Goal: Task Accomplishment & Management: Manage account settings

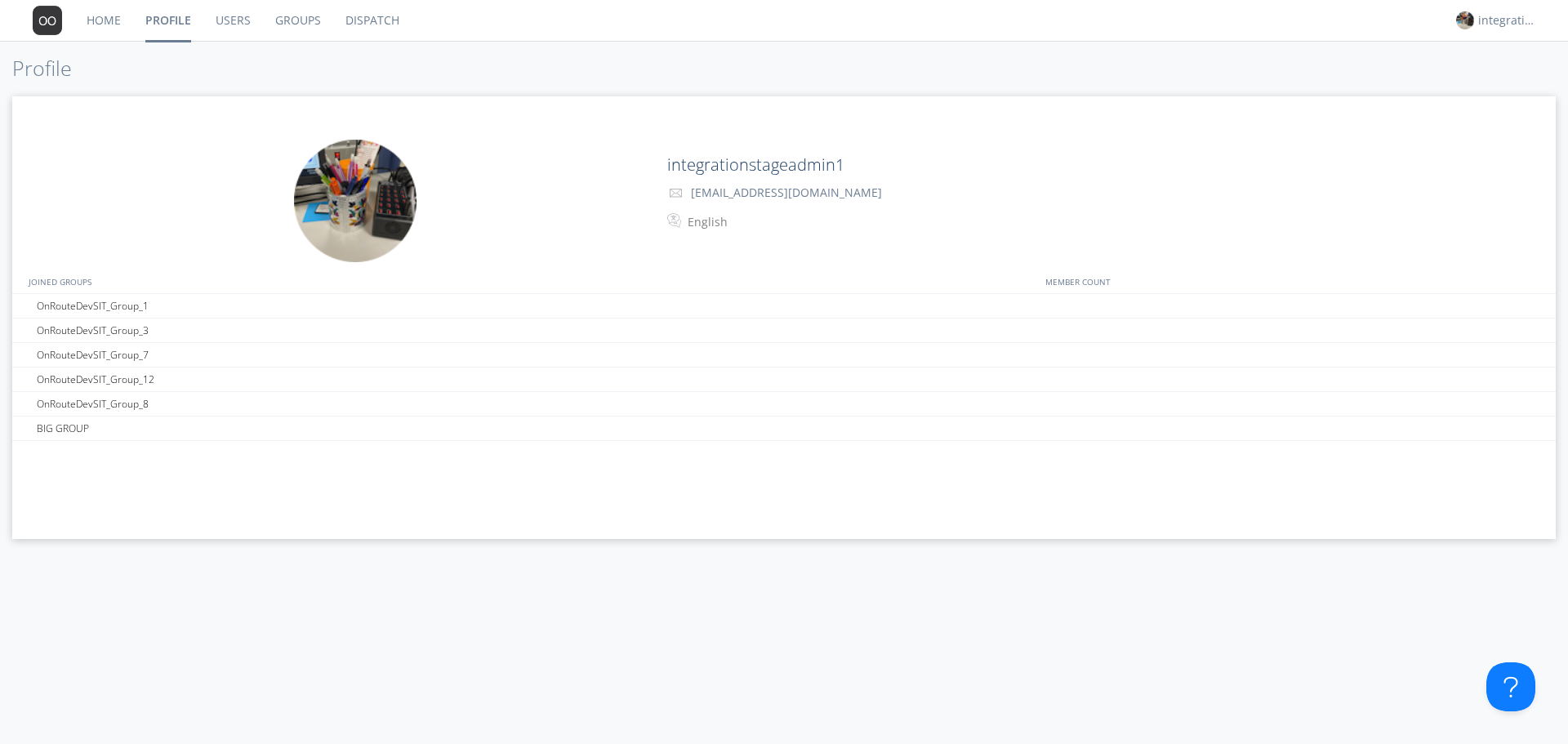
click at [102, 19] on link "Home" at bounding box center [103, 20] width 58 height 40
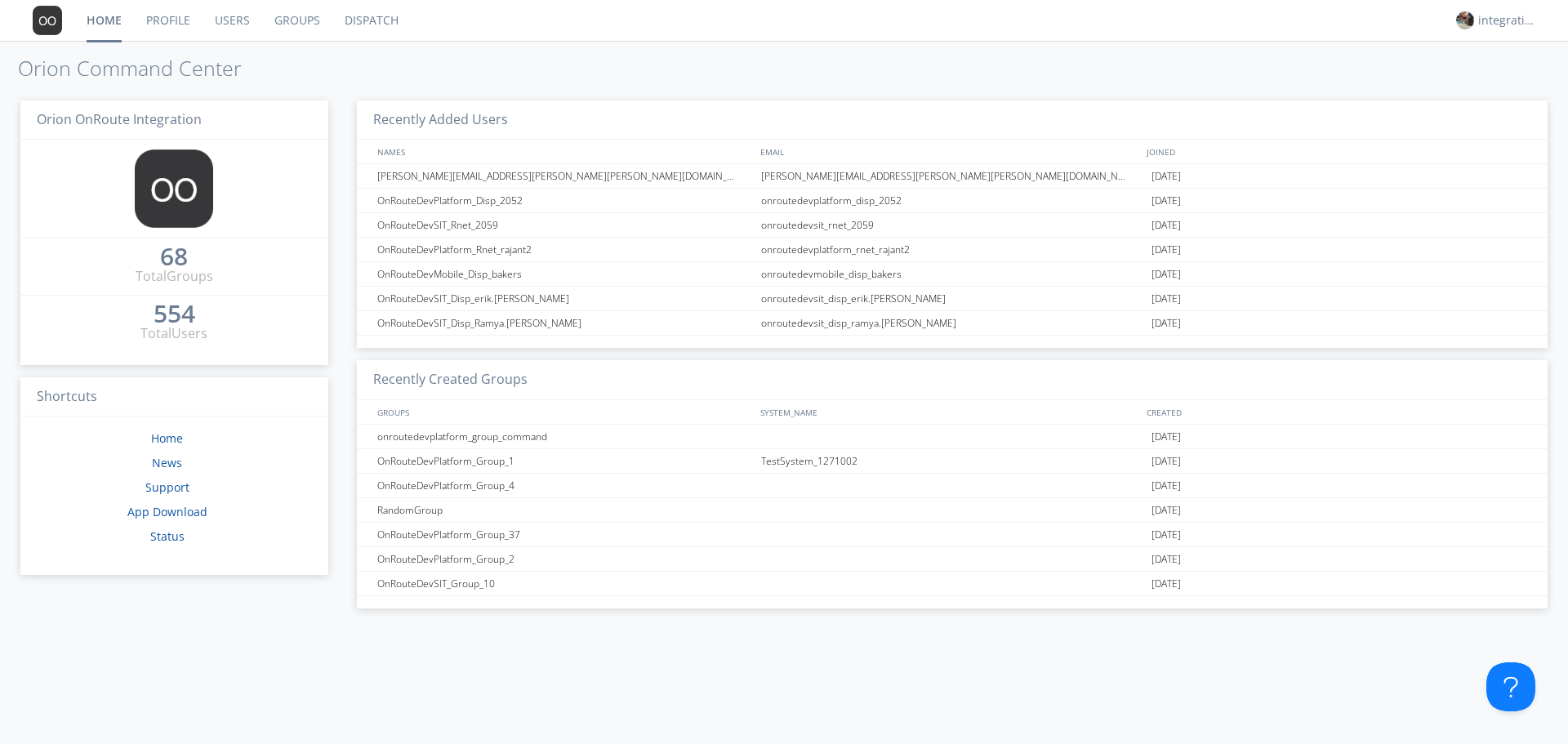
click at [156, 23] on link "Profile" at bounding box center [168, 20] width 68 height 40
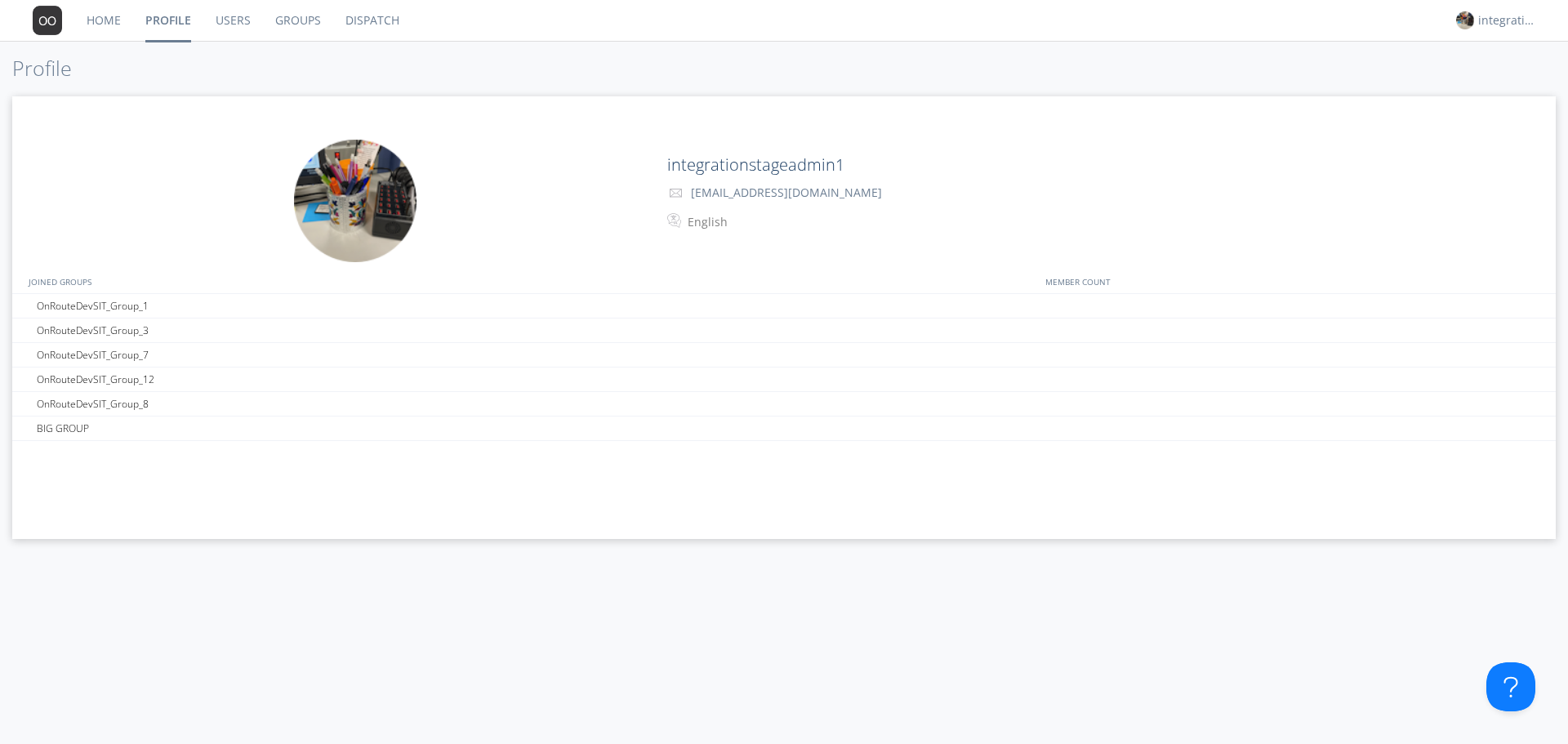
click at [244, 26] on link "Users" at bounding box center [233, 20] width 59 height 40
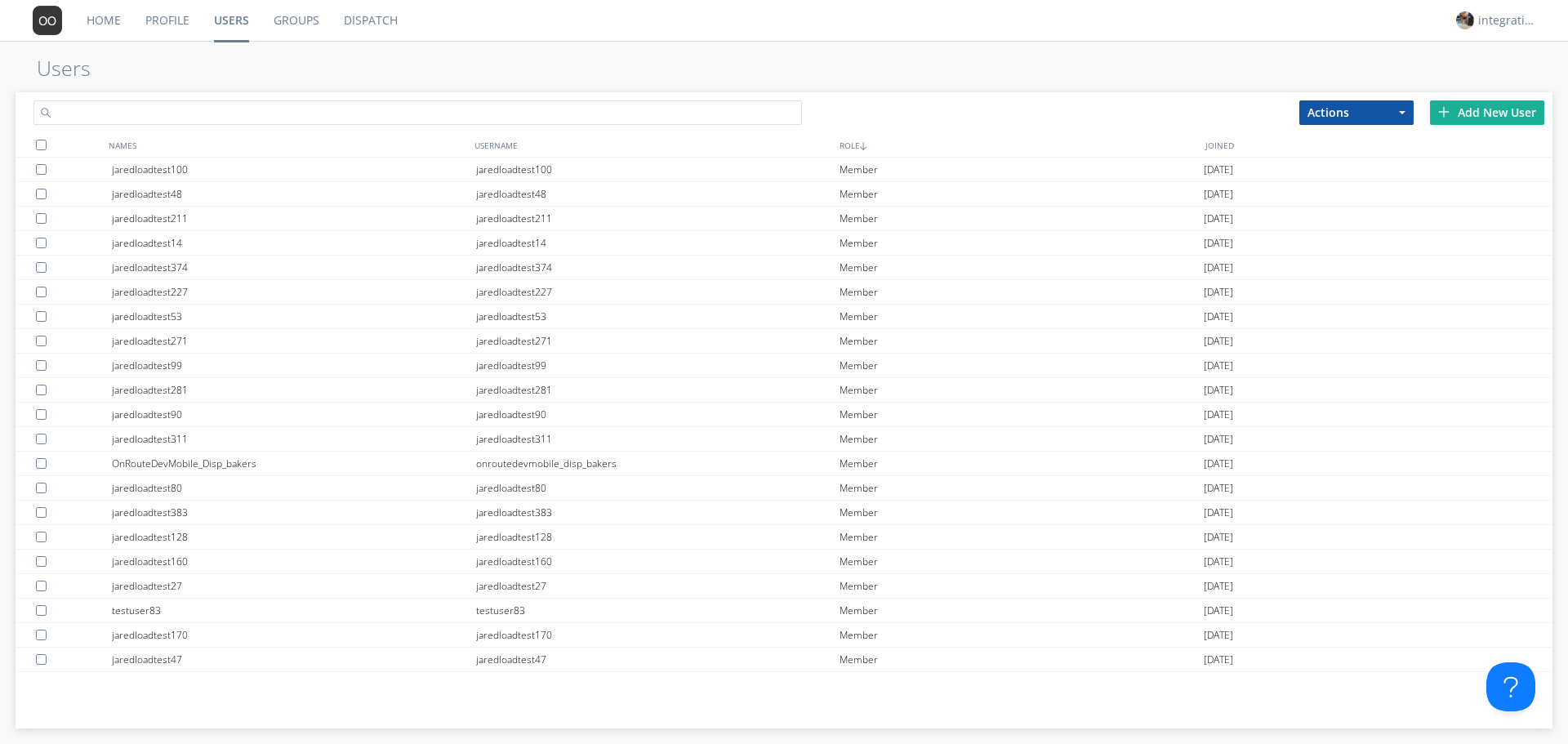
click at [274, 111] on input "text" at bounding box center [417, 112] width 768 height 24
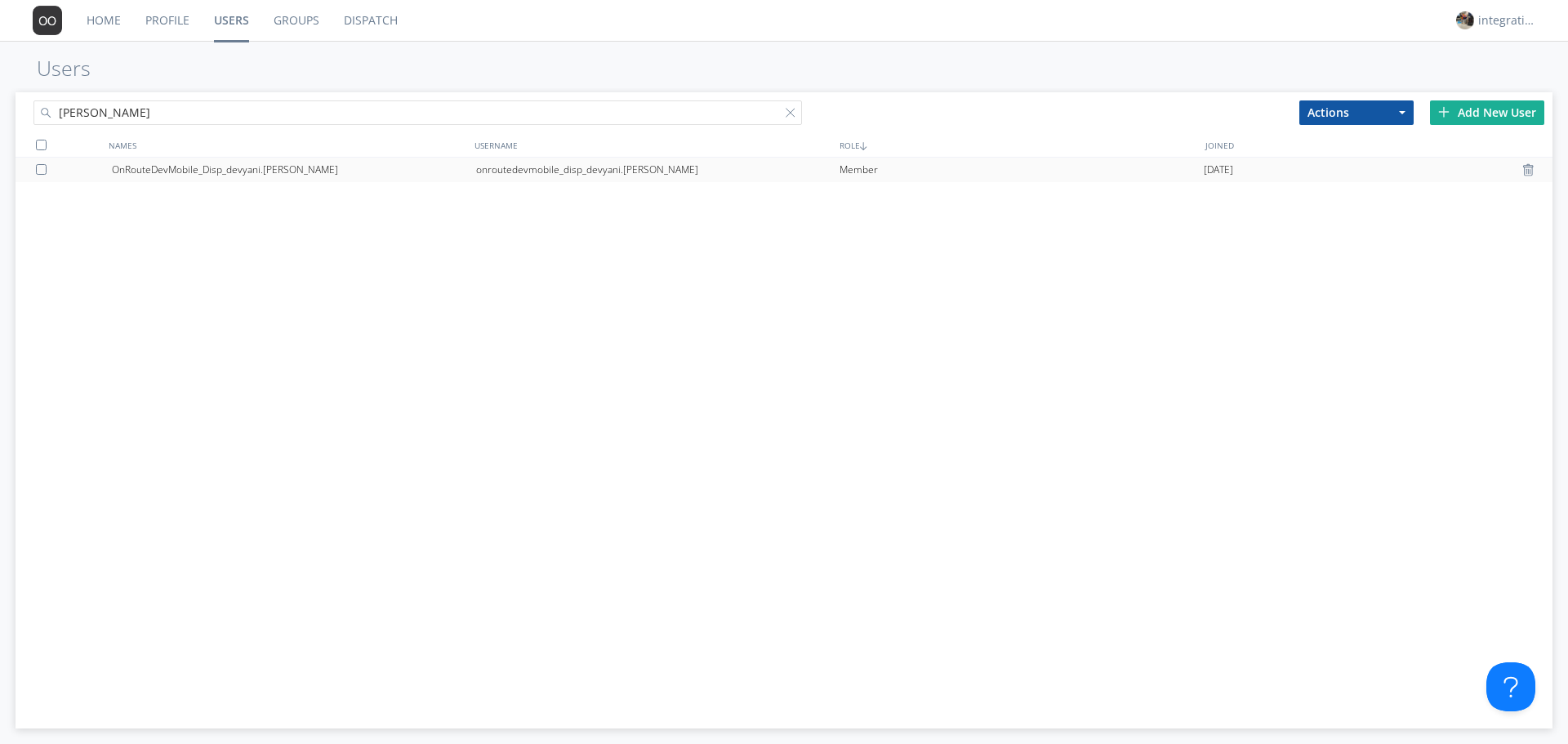
type input "[PERSON_NAME]"
click at [246, 170] on div "OnRouteDevMobile_Disp_devyani.[PERSON_NAME]" at bounding box center [294, 169] width 364 height 24
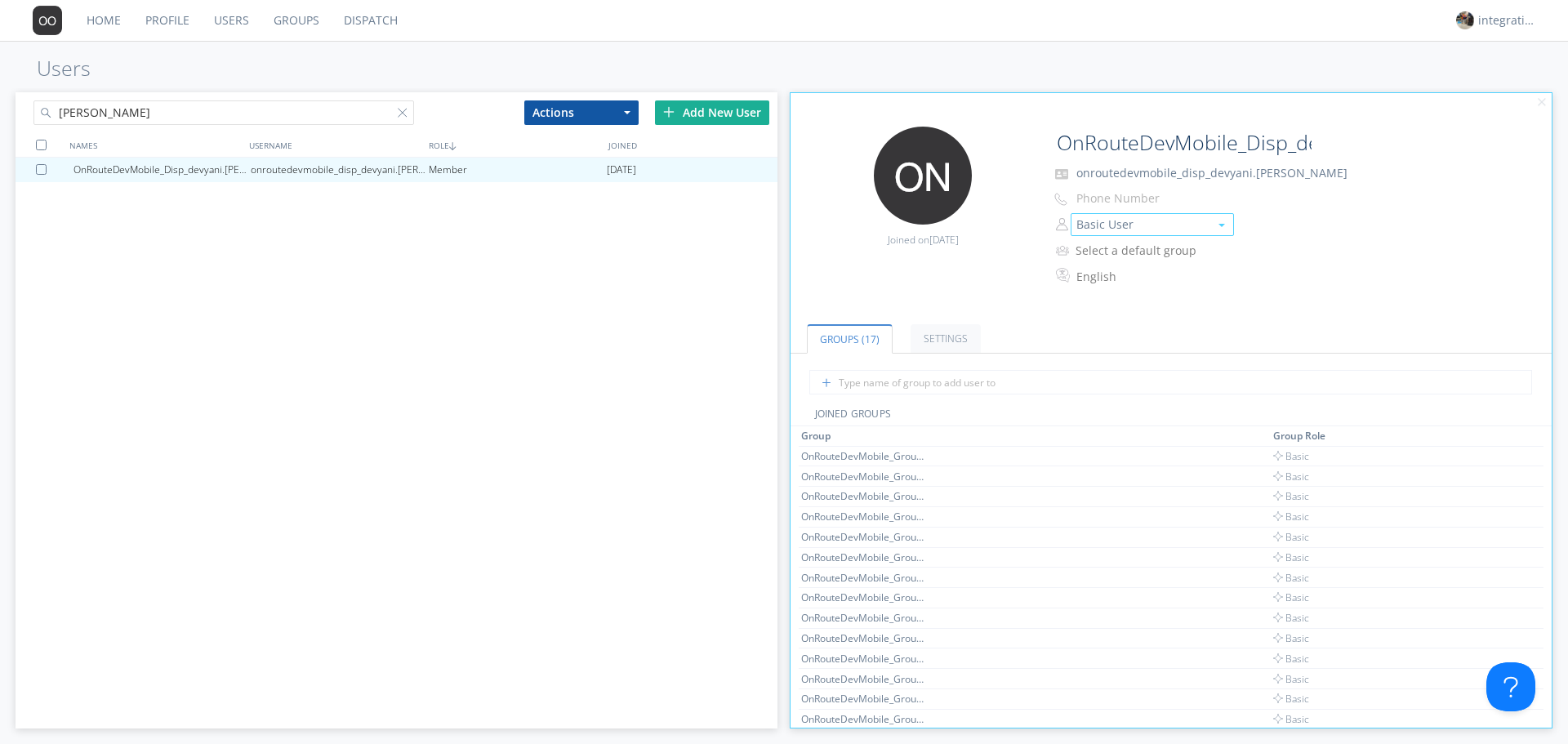
click at [1104, 226] on button "Basic User" at bounding box center [1153, 224] width 164 height 22
click at [1130, 253] on link "Manager" at bounding box center [1152, 249] width 162 height 24
